Goal: Information Seeking & Learning: Learn about a topic

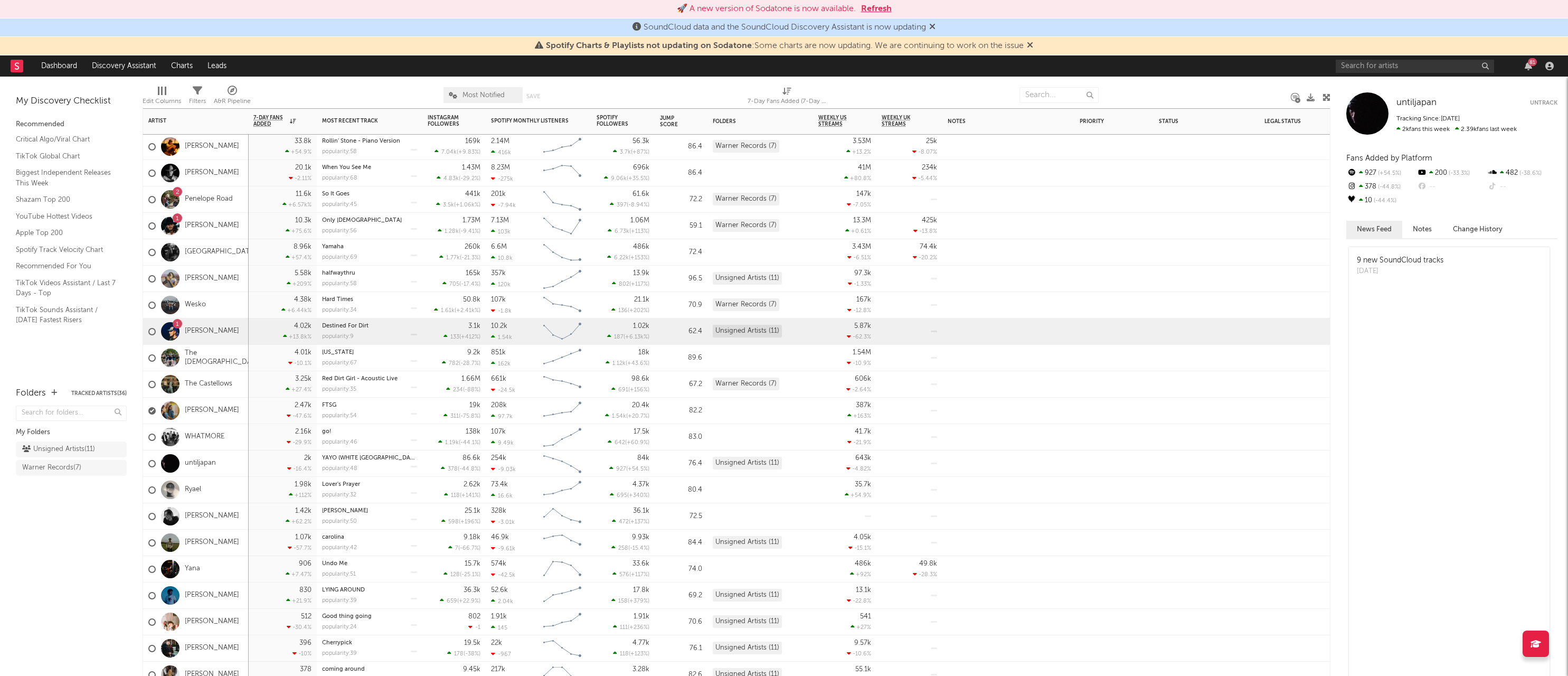
click at [186, 326] on div "1 [PERSON_NAME]" at bounding box center [194, 331] width 90 height 30
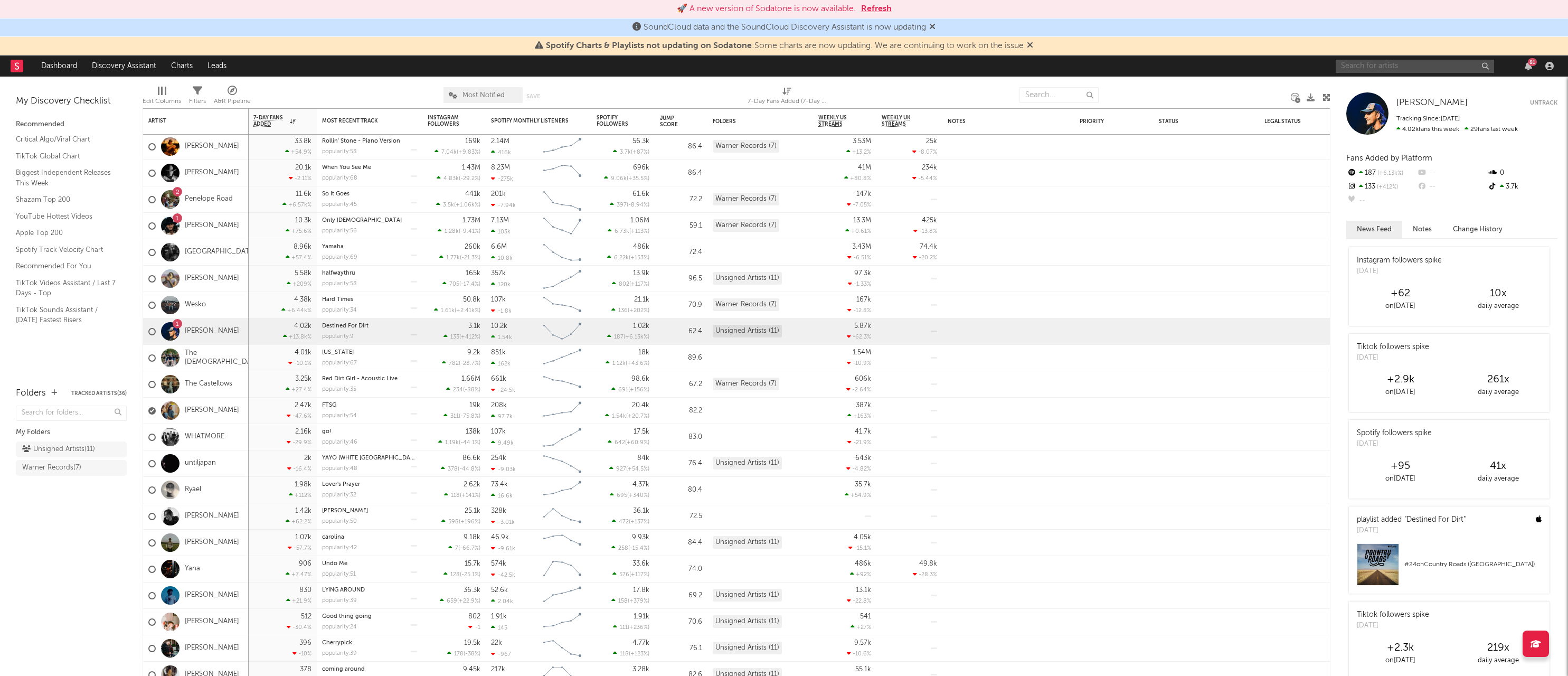
click at [1429, 71] on input "text" at bounding box center [1415, 66] width 159 height 13
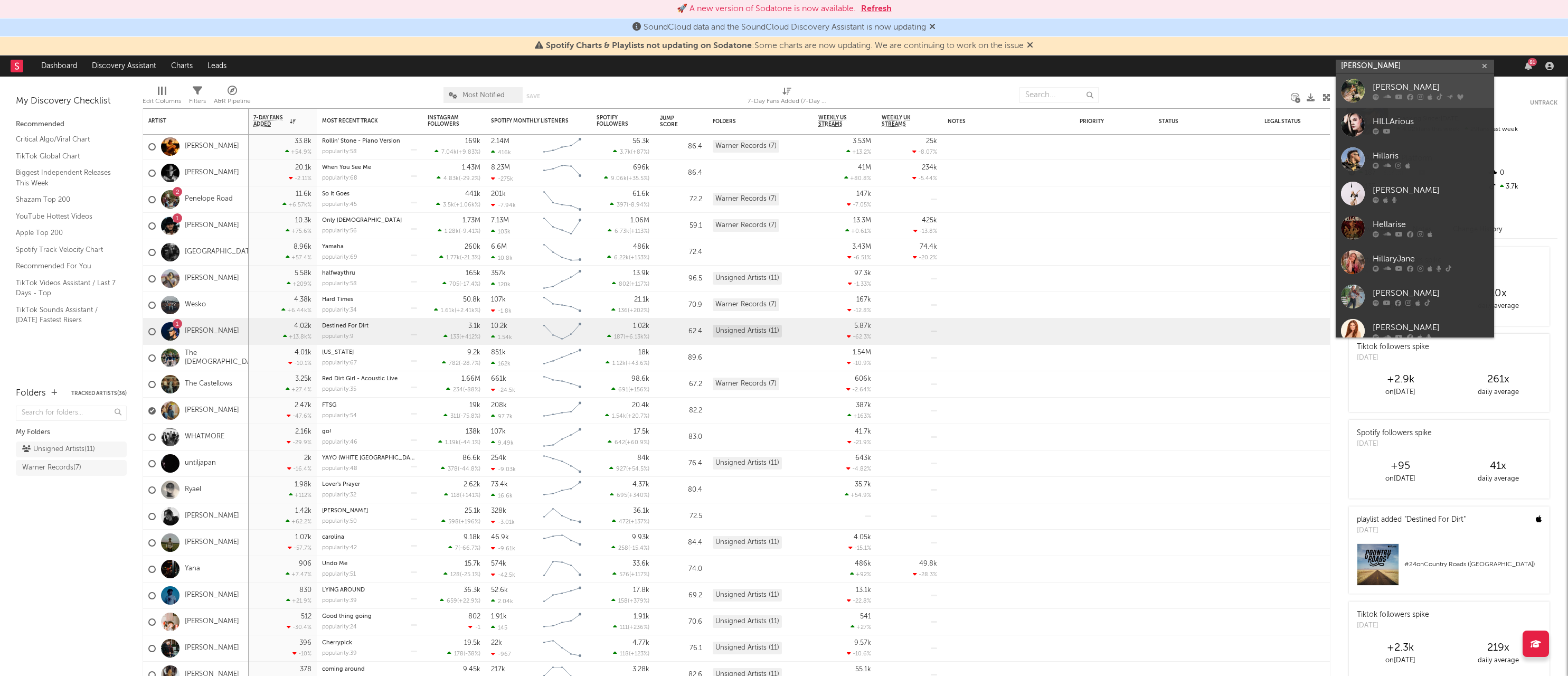
type input "[PERSON_NAME]"
click at [1400, 82] on div "[PERSON_NAME]" at bounding box center [1430, 87] width 116 height 13
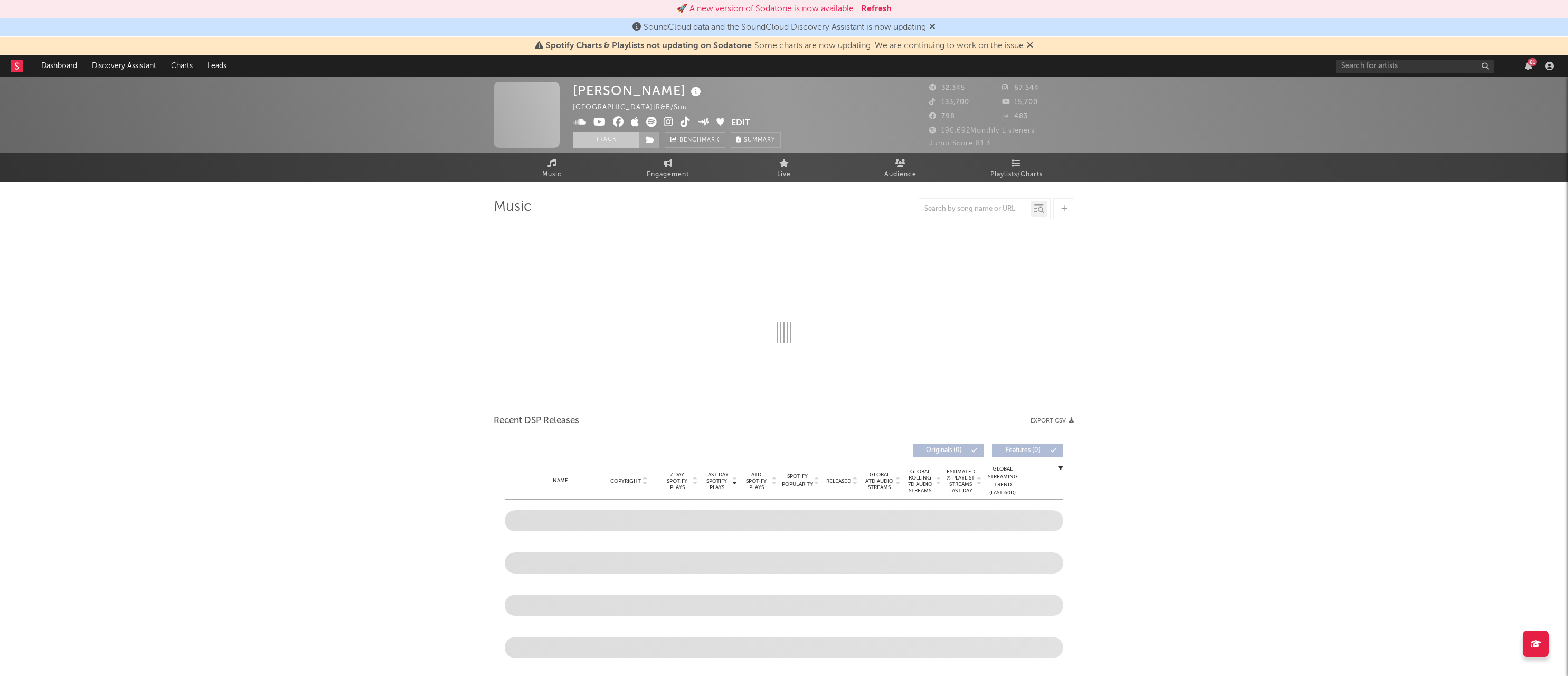
click at [600, 138] on button "Track" at bounding box center [605, 140] width 66 height 16
select select "6m"
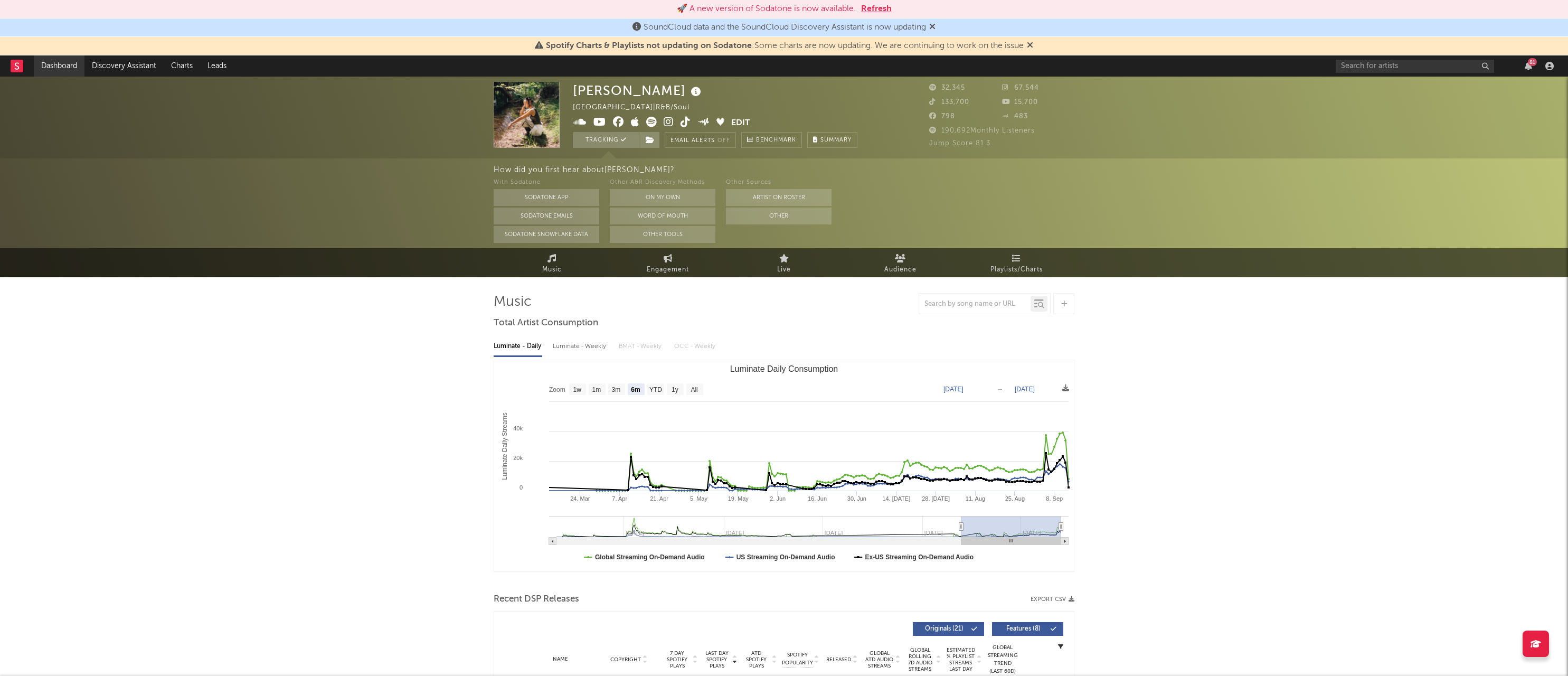
select select "6m"
click at [52, 69] on link "Dashboard" at bounding box center [59, 66] width 50 height 21
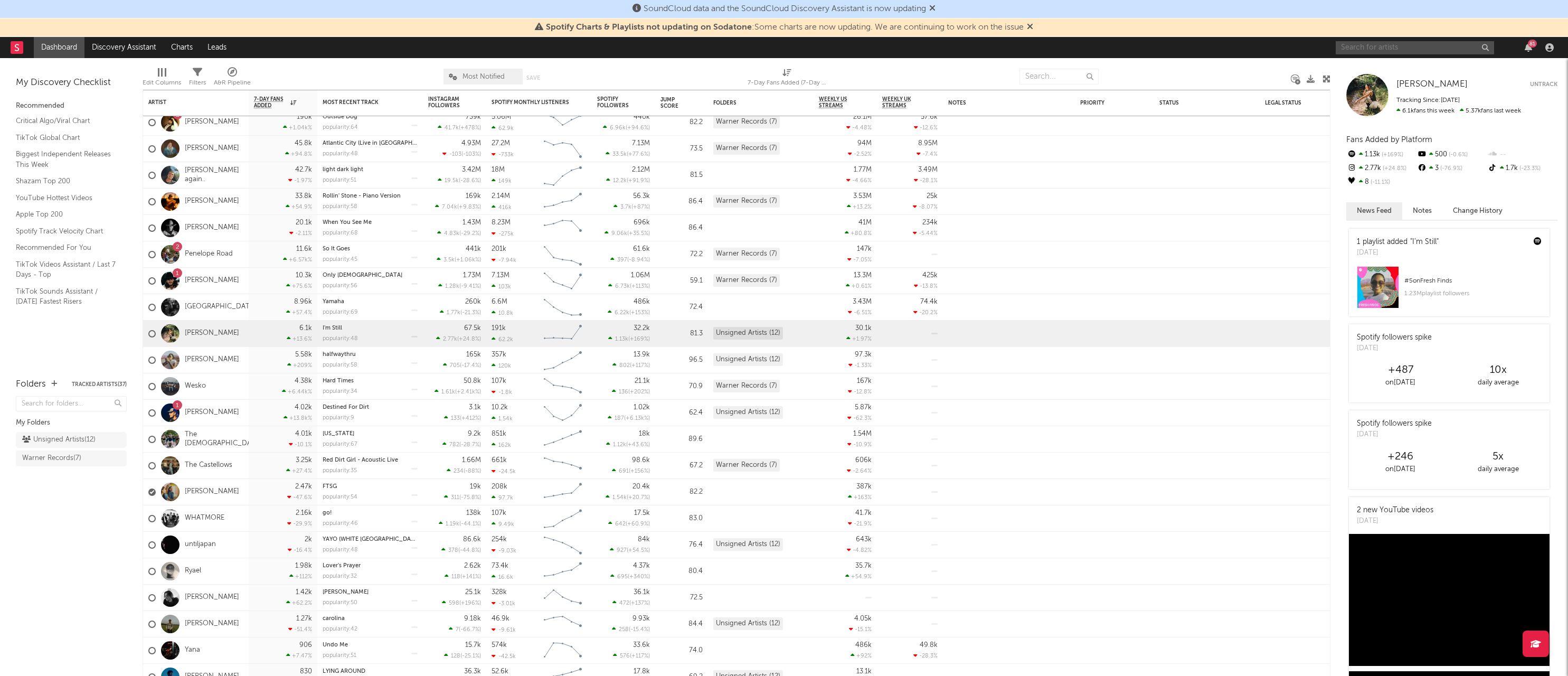
click at [1372, 43] on input "text" at bounding box center [1415, 48] width 159 height 13
type input "west 22nd"
click at [1382, 67] on div "West 22nd" at bounding box center [1430, 68] width 116 height 13
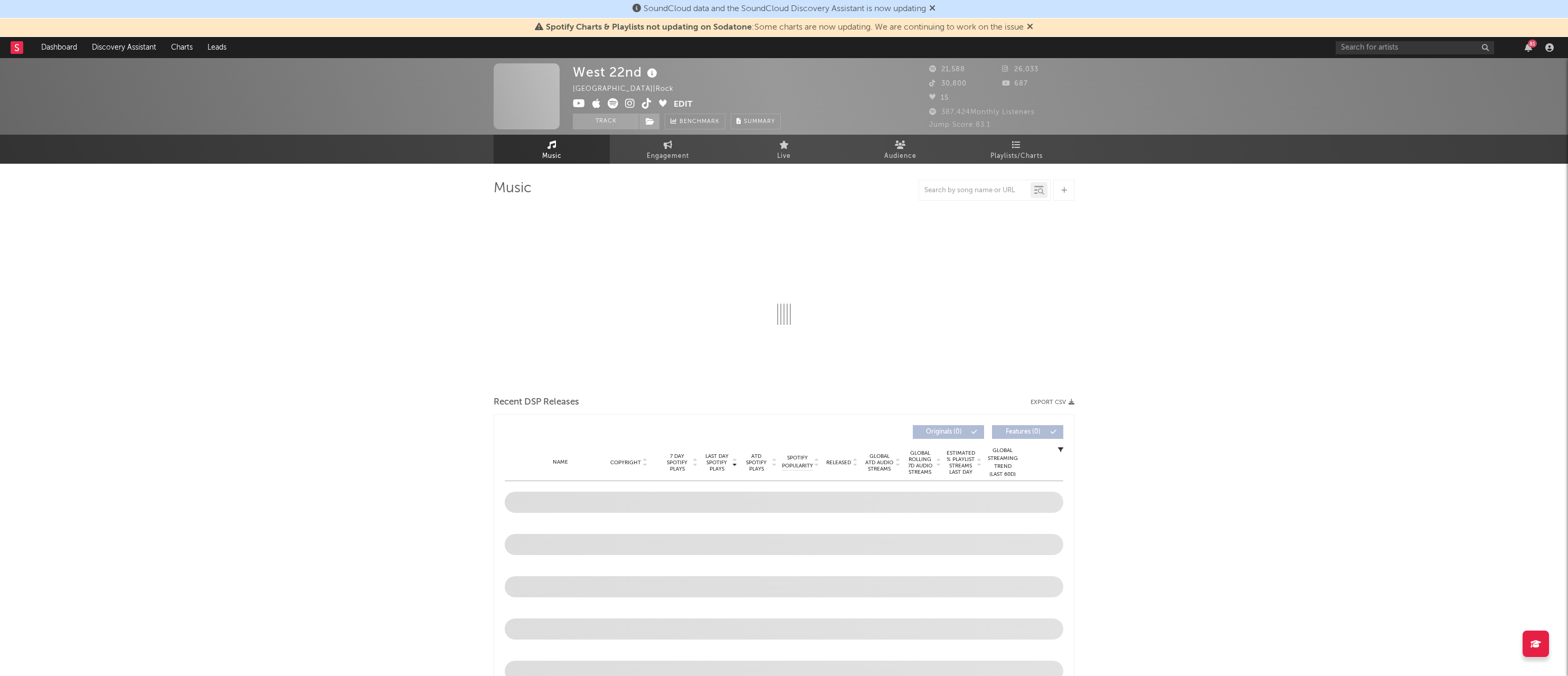
select select "6m"
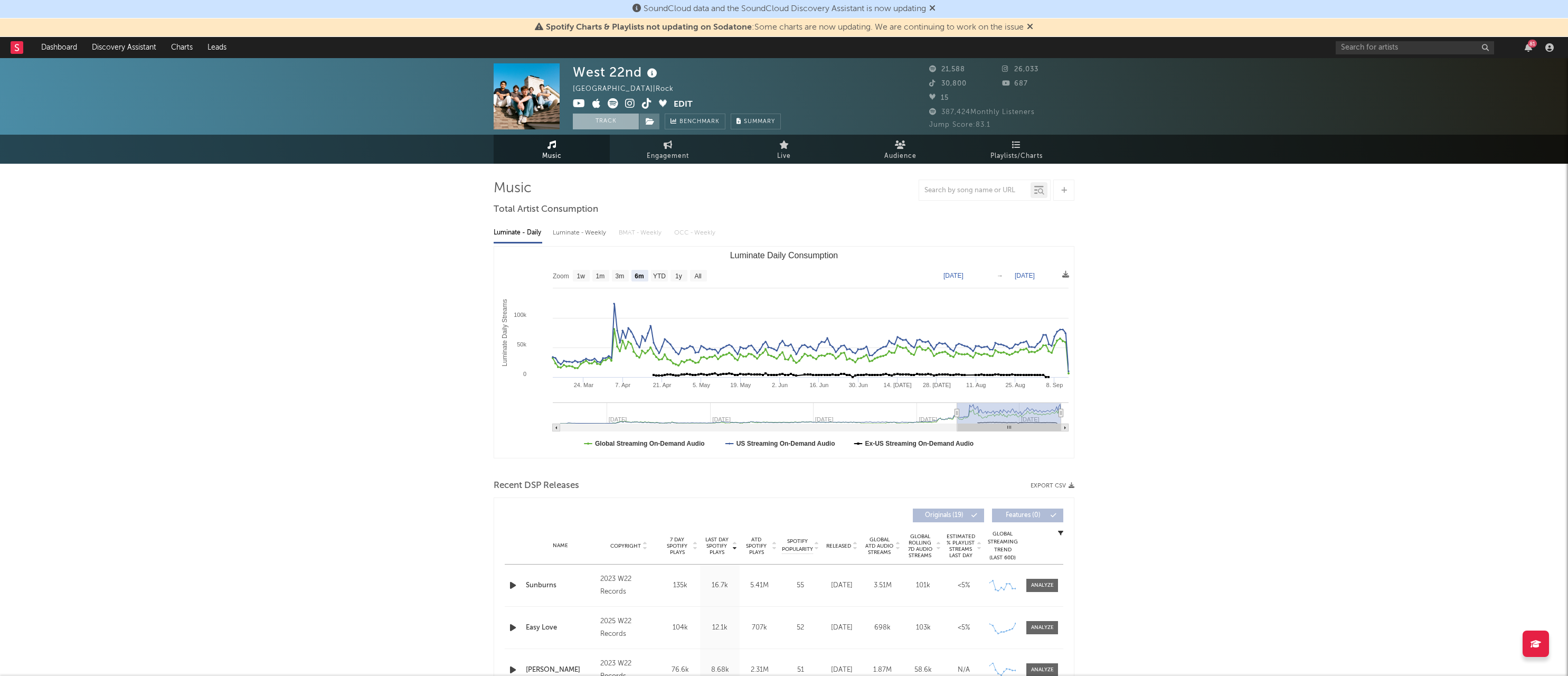
click at [594, 125] on button "Track" at bounding box center [605, 121] width 66 height 16
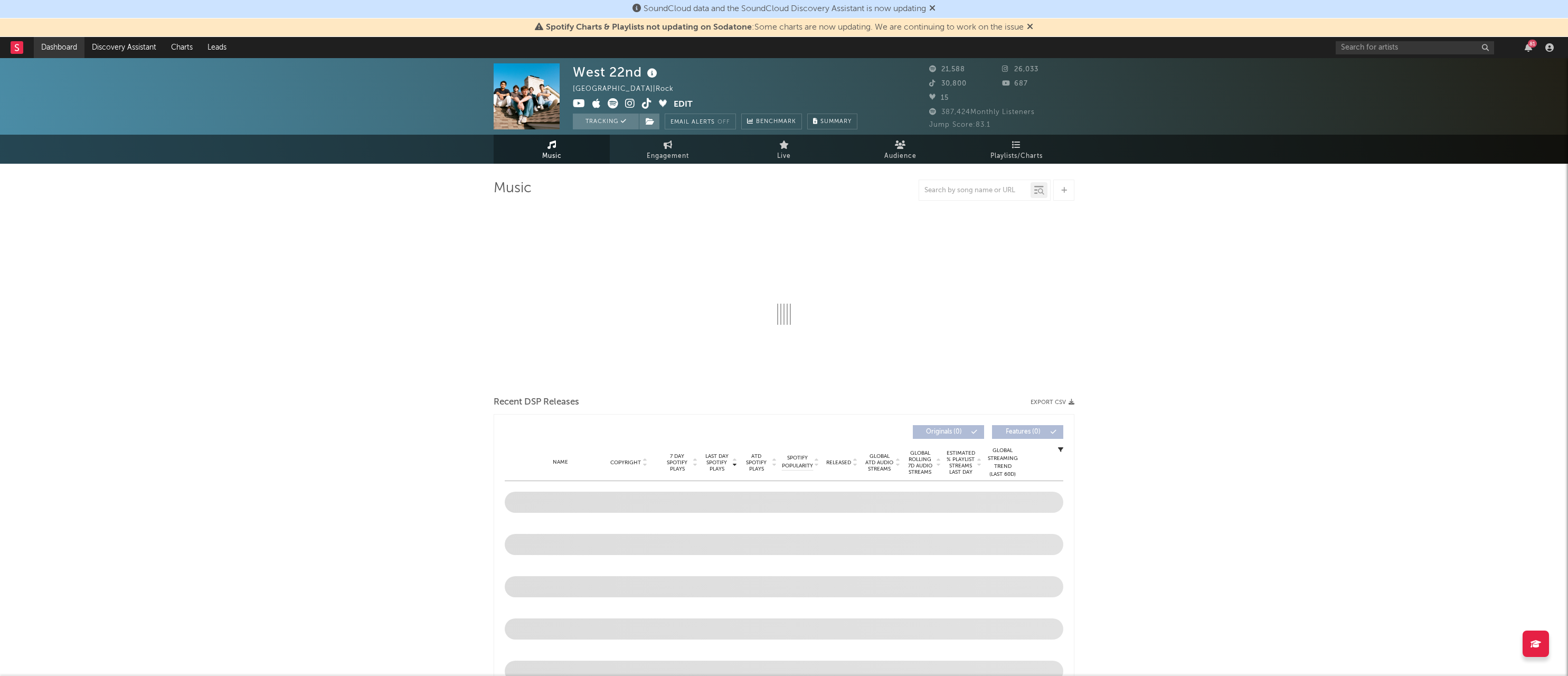
select select "6m"
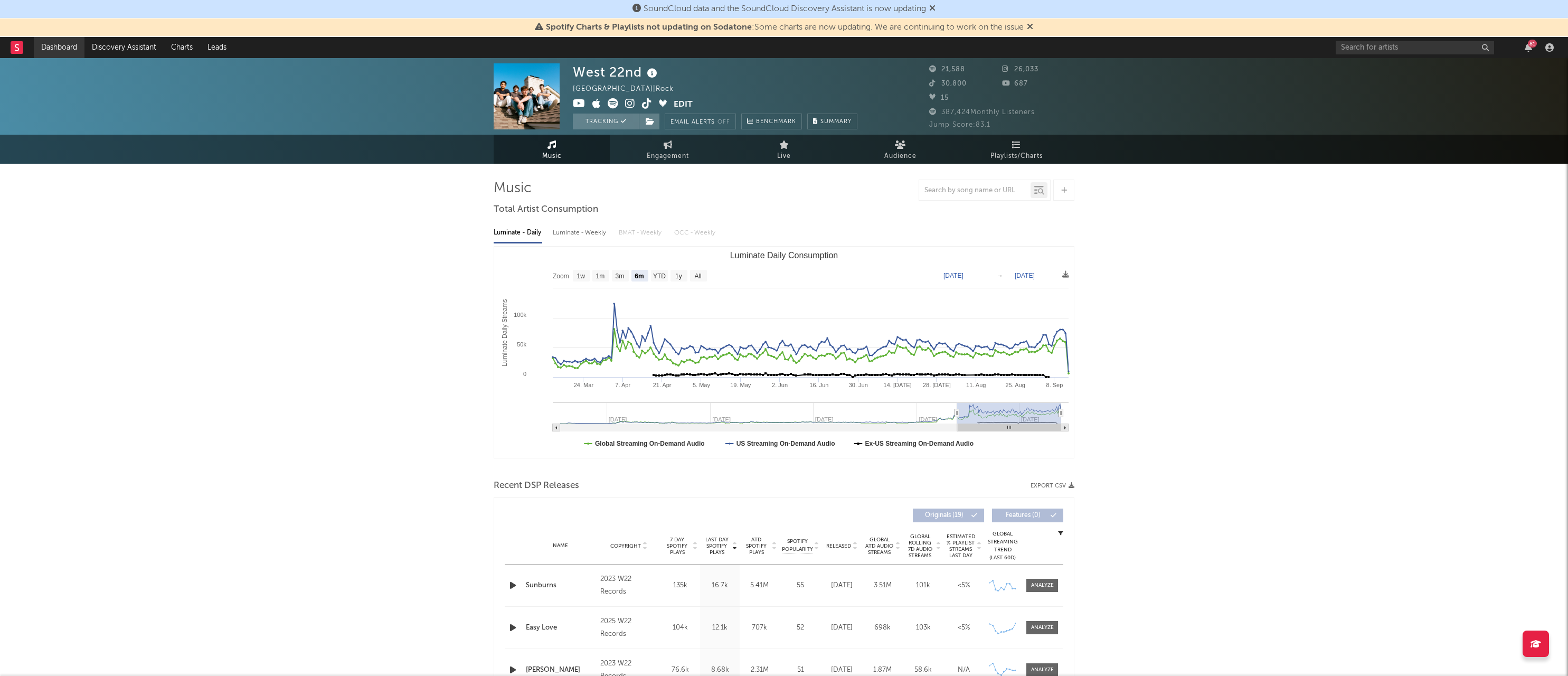
click at [54, 45] on link "Dashboard" at bounding box center [59, 47] width 50 height 21
